Goal: Find specific page/section: Find specific page/section

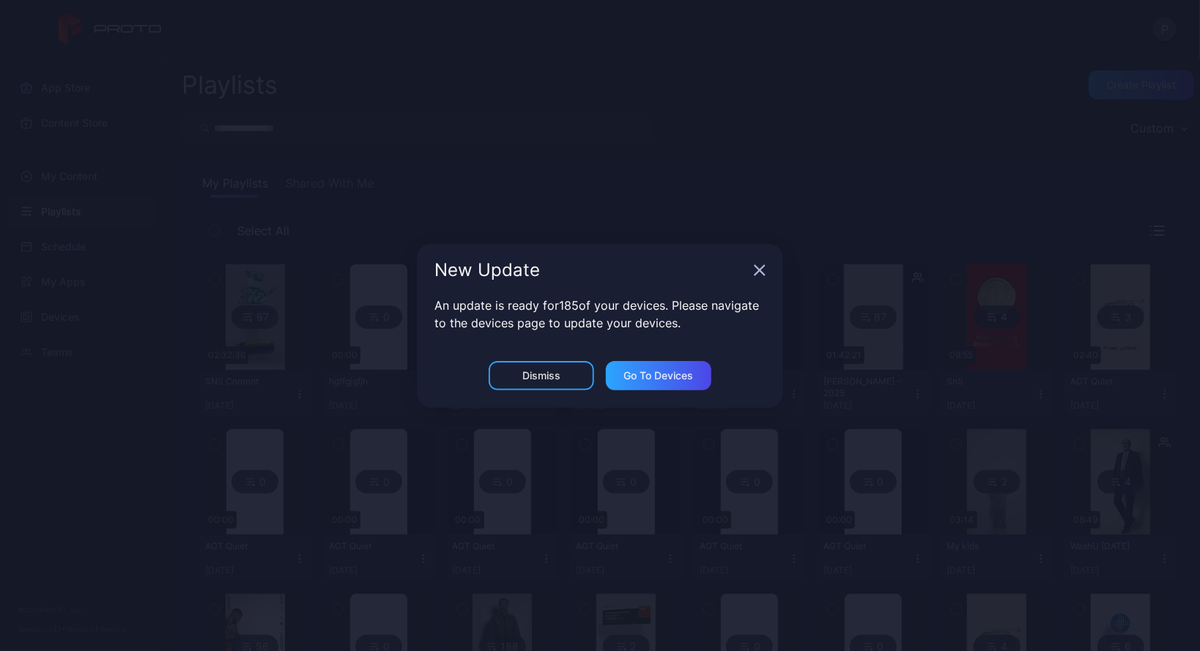
click at [752, 272] on div "New Update" at bounding box center [600, 270] width 366 height 53
click at [614, 382] on div "Go to devices" at bounding box center [658, 375] width 105 height 29
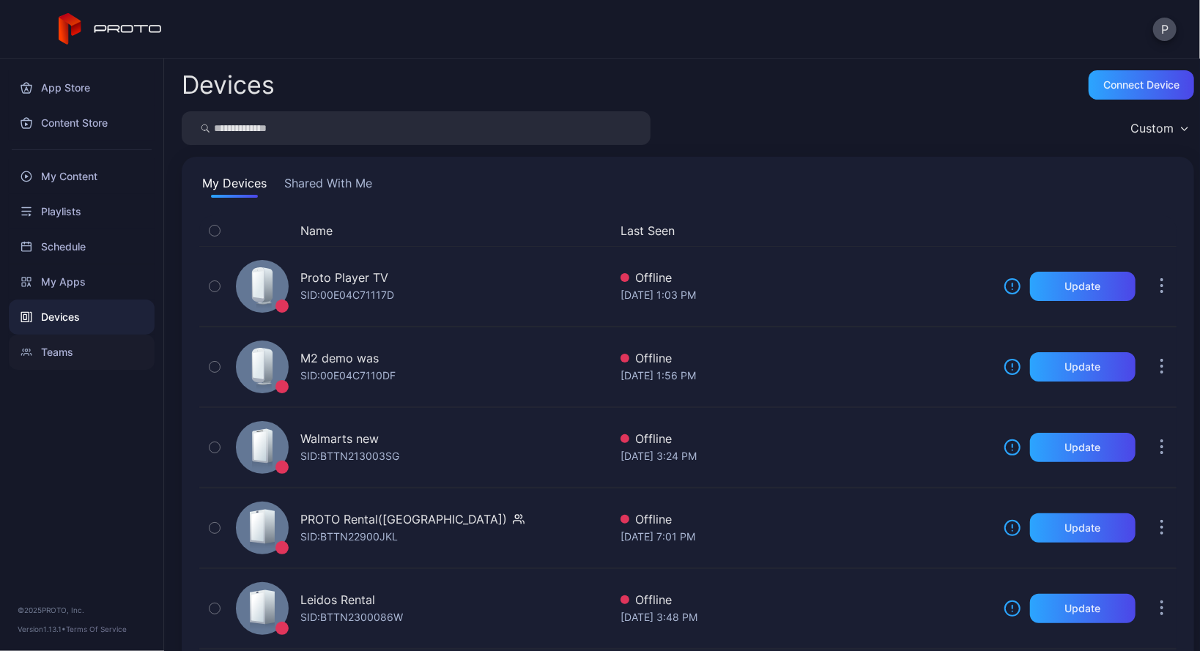
click at [83, 345] on div "Teams" at bounding box center [82, 352] width 146 height 35
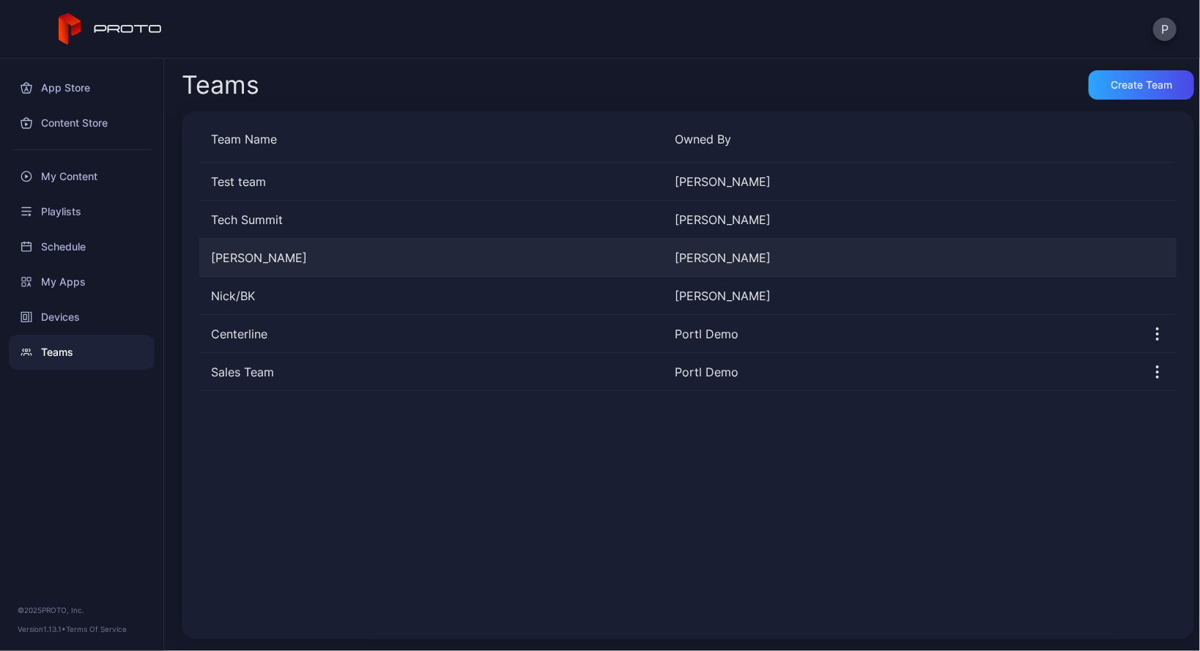
click at [287, 253] on div "[PERSON_NAME]" at bounding box center [431, 258] width 464 height 18
